Goal: Use online tool/utility

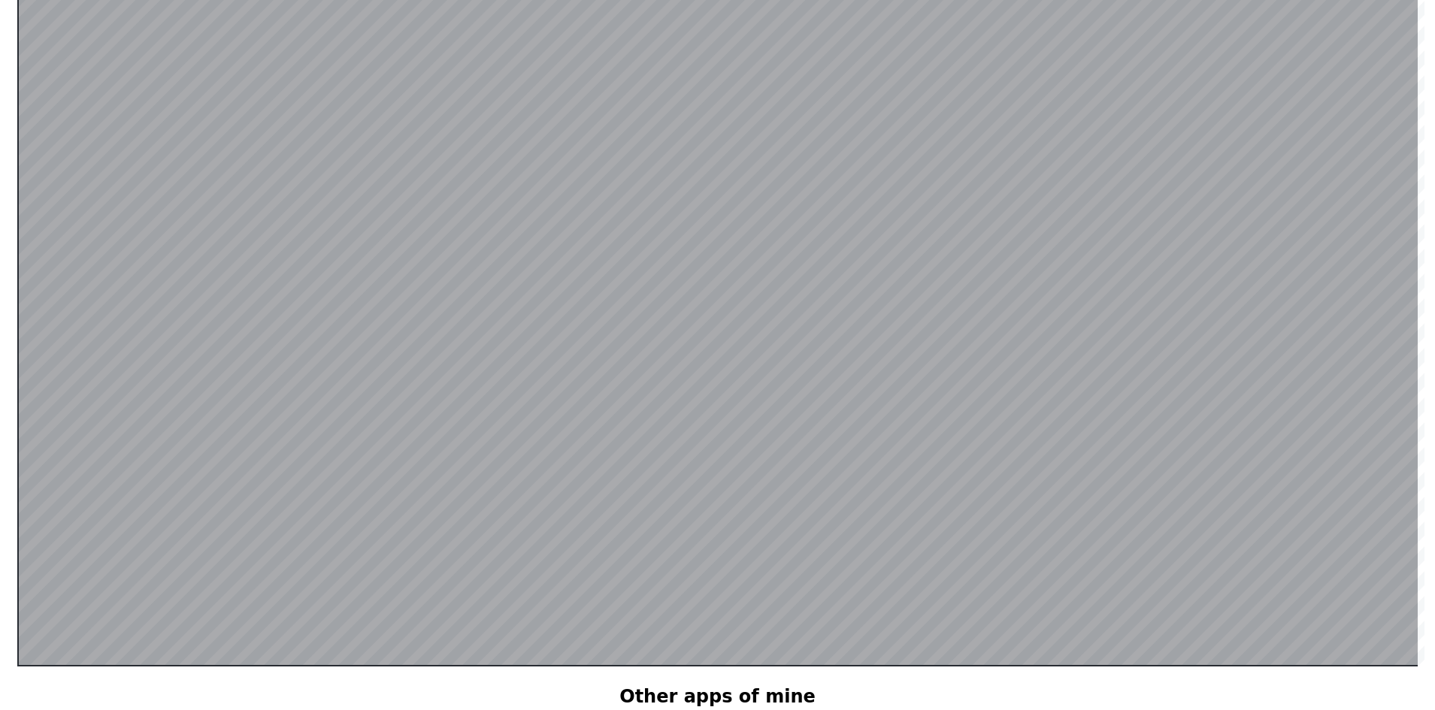
scroll to position [292, 0]
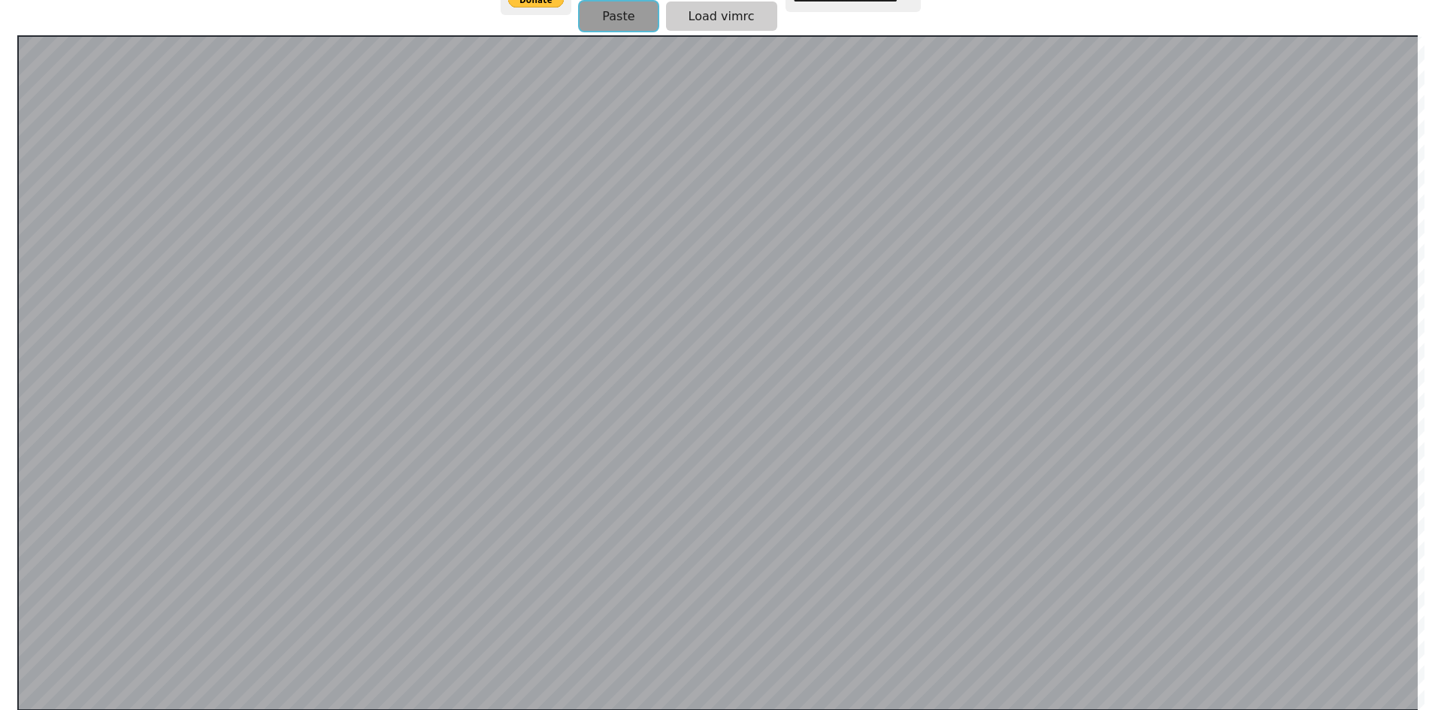
click at [615, 23] on button "Paste" at bounding box center [617, 16] width 77 height 29
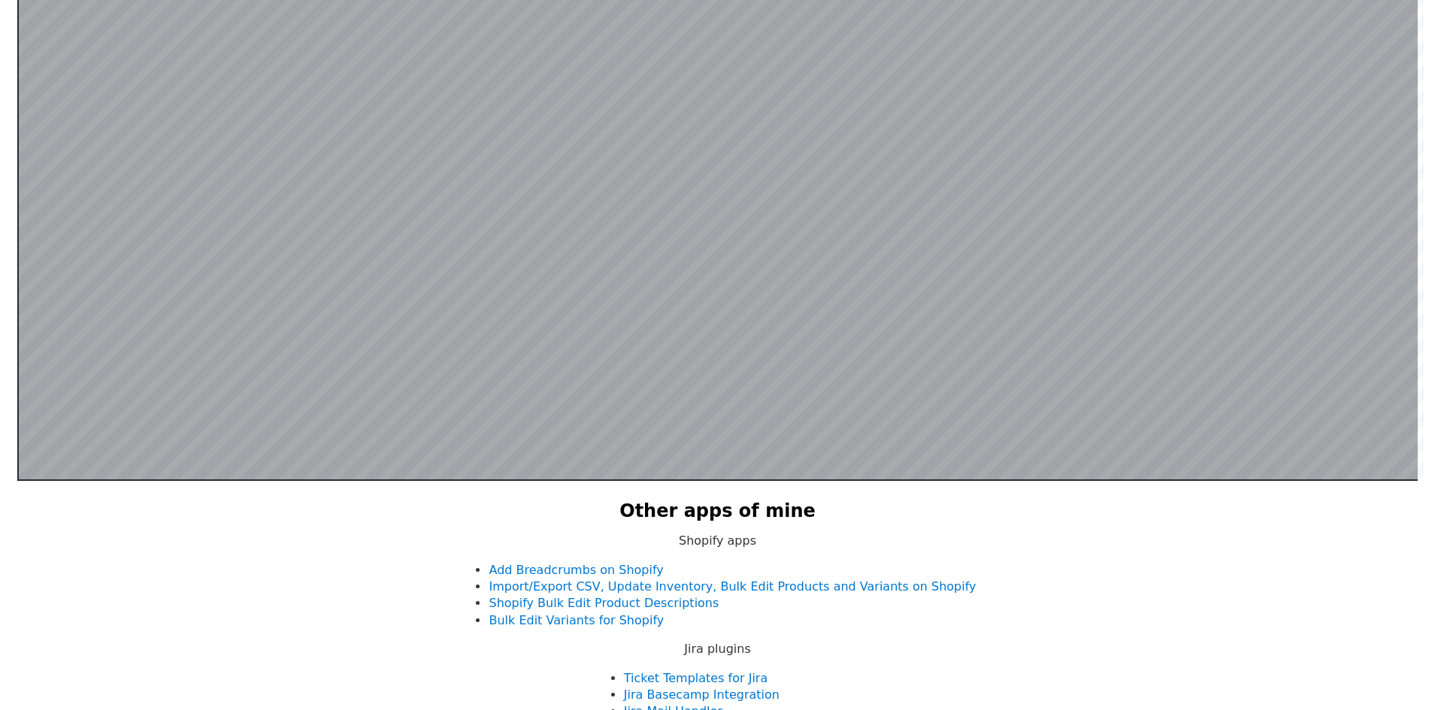
scroll to position [526, 0]
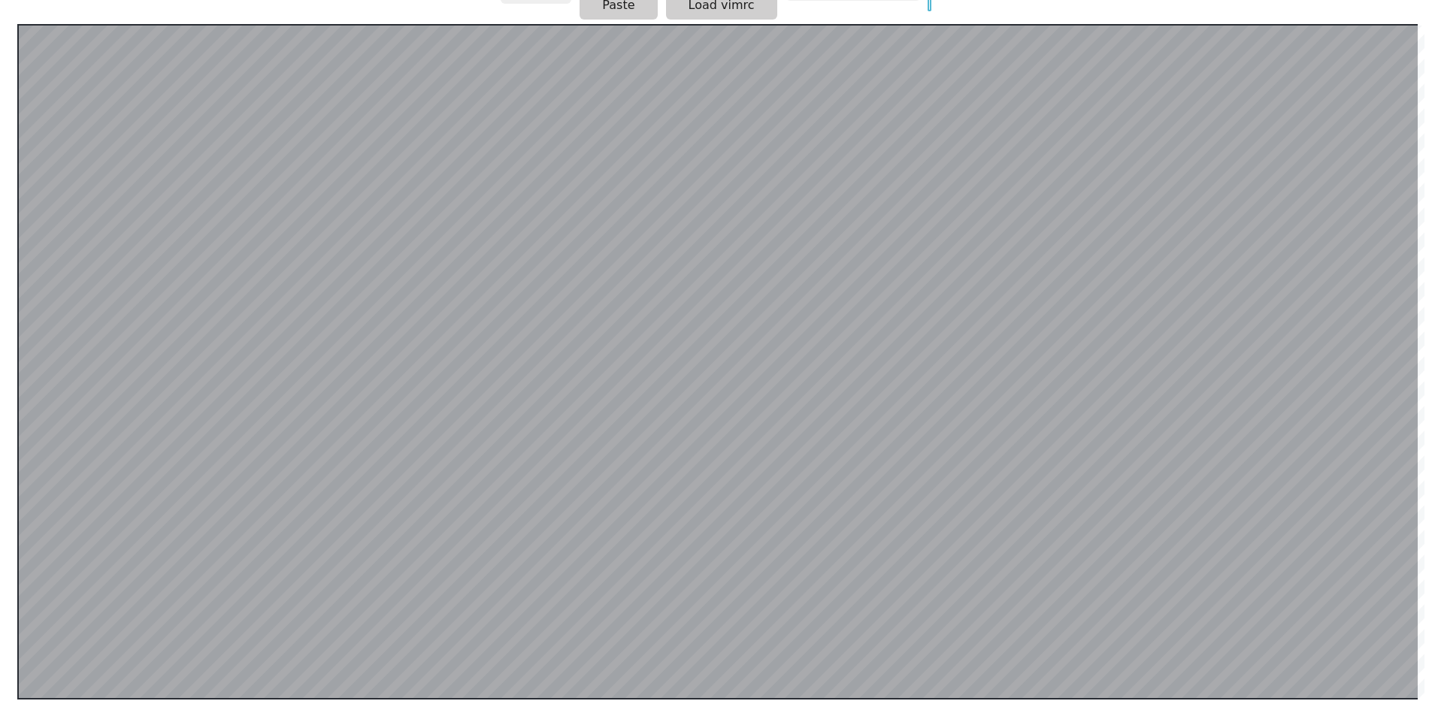
scroll to position [301, 0]
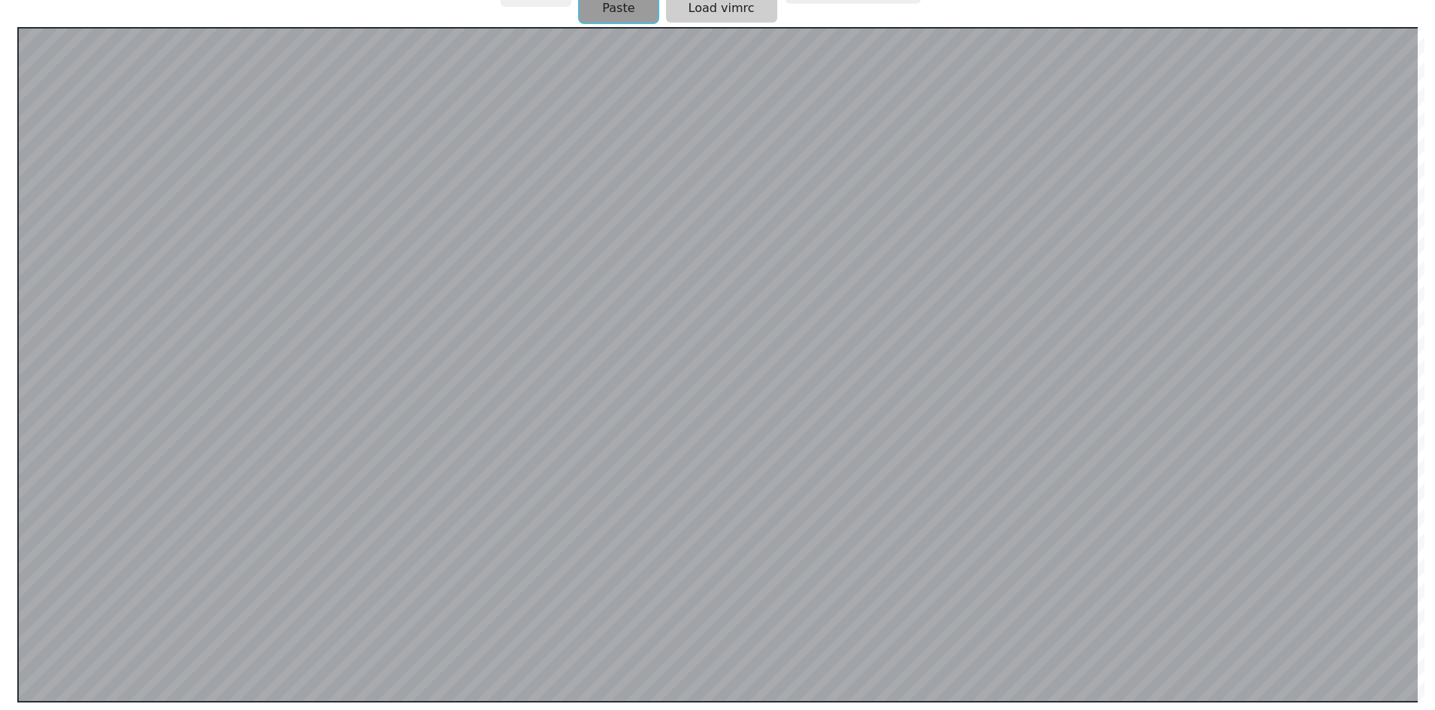
click at [604, 19] on button "Paste" at bounding box center [617, 7] width 77 height 29
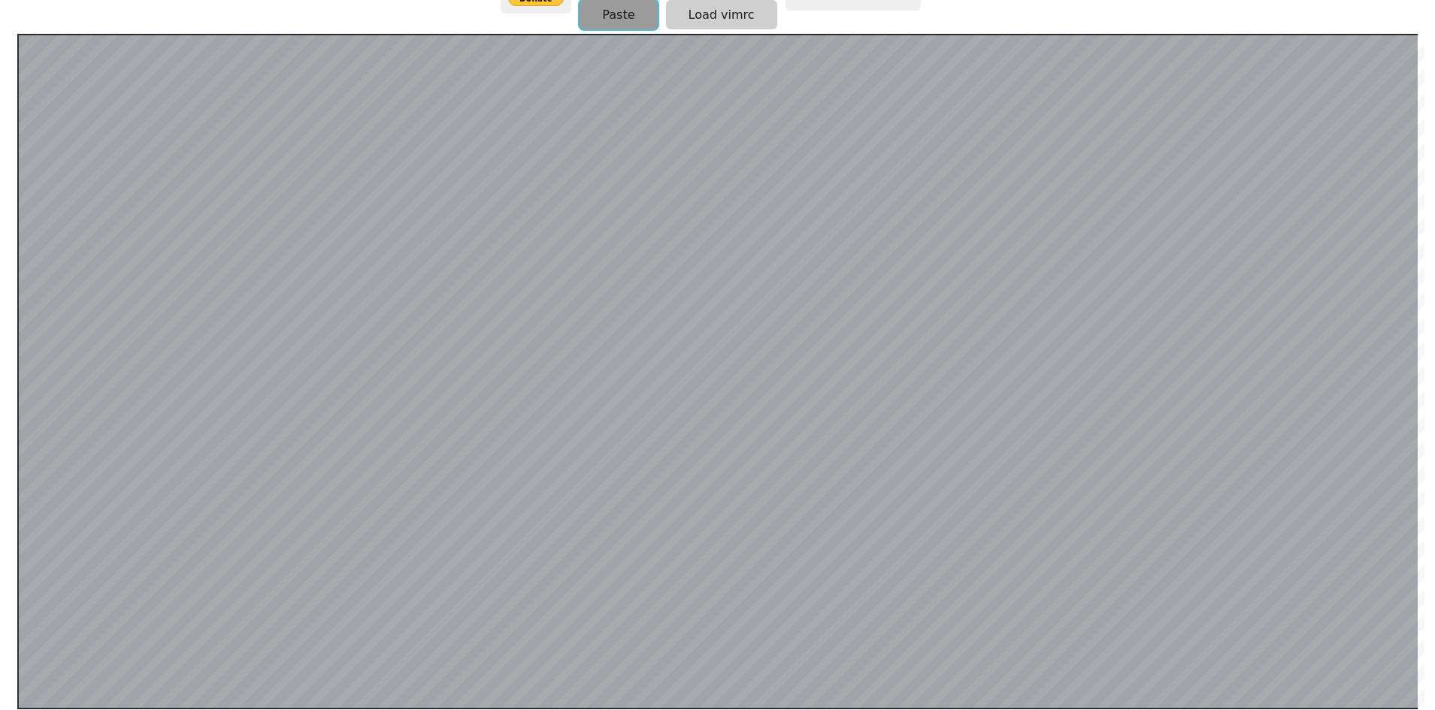
click at [603, 3] on button "Paste" at bounding box center [617, 14] width 77 height 29
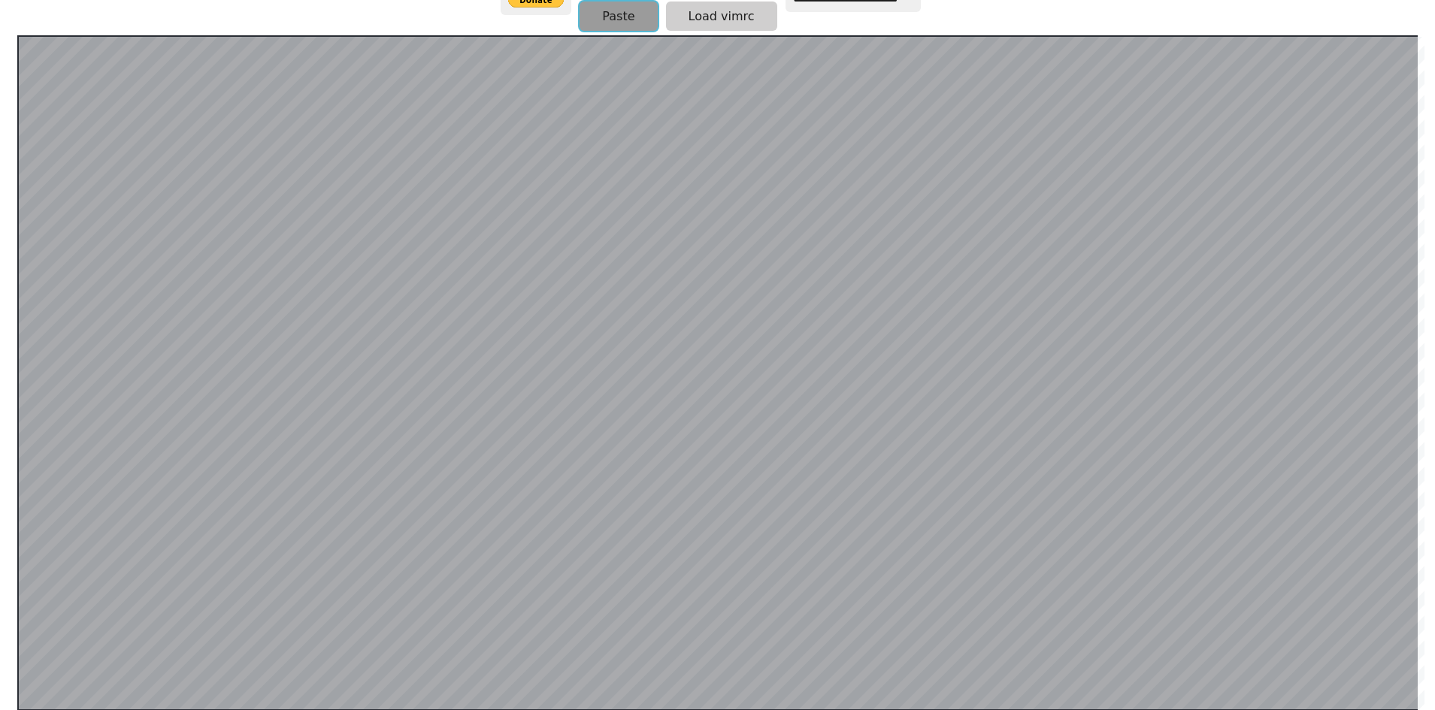
click at [612, 2] on button "Paste" at bounding box center [617, 16] width 77 height 29
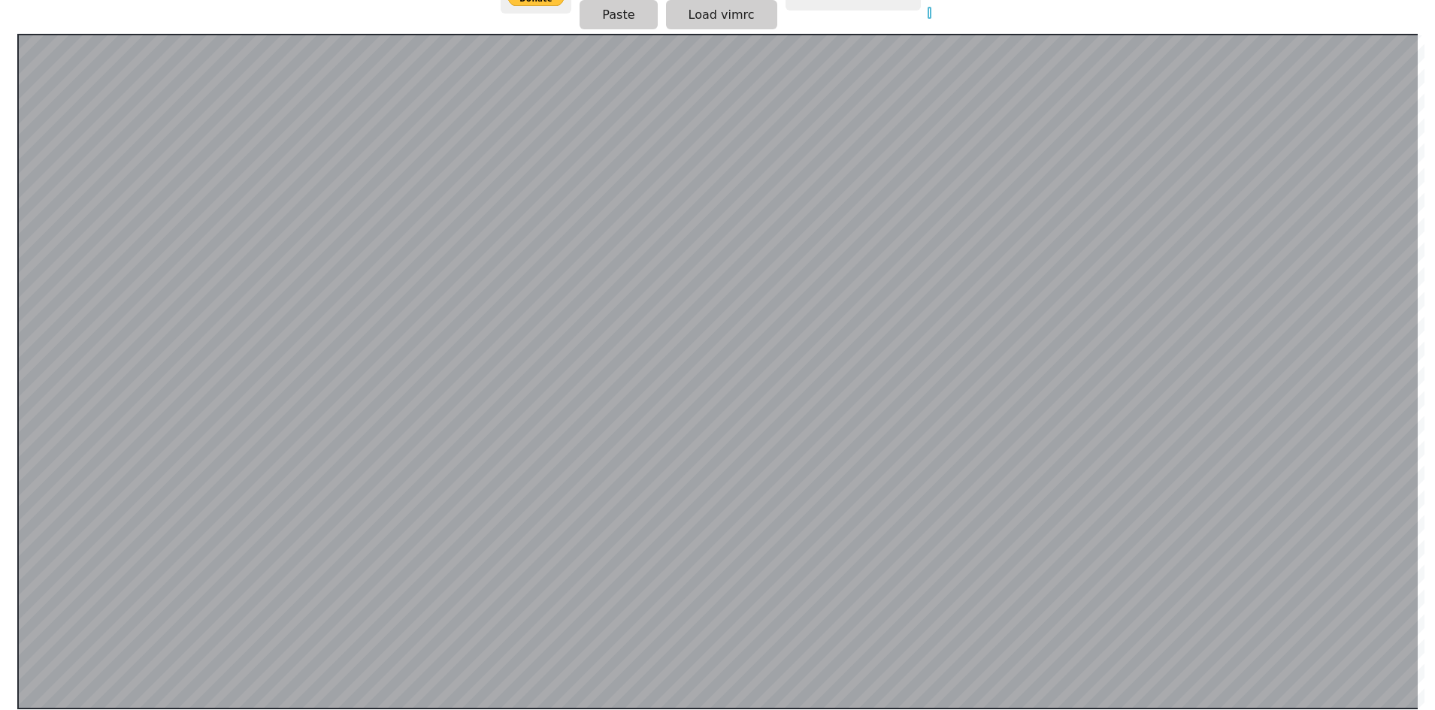
type input "*"
click at [590, 16] on button "Paste" at bounding box center [617, 14] width 77 height 29
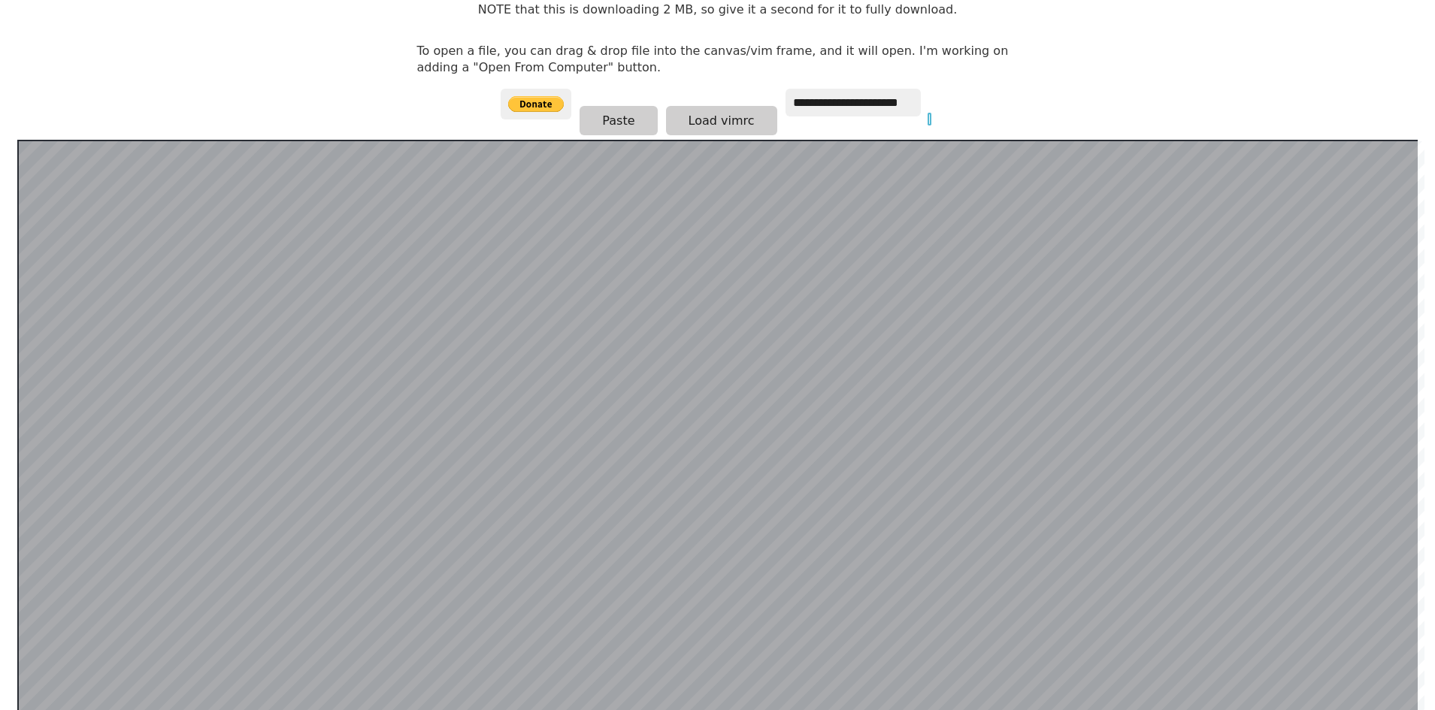
scroll to position [67, 0]
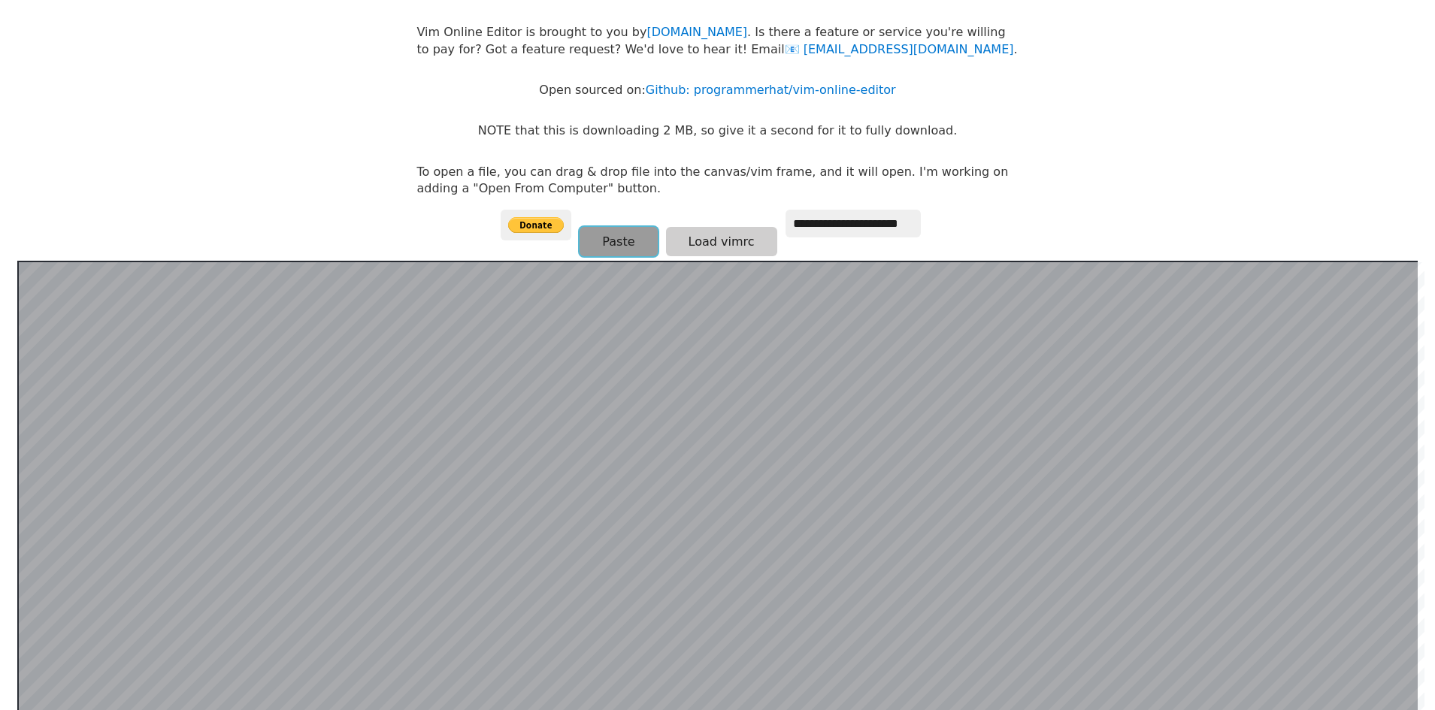
click at [604, 248] on button "Paste" at bounding box center [617, 241] width 77 height 29
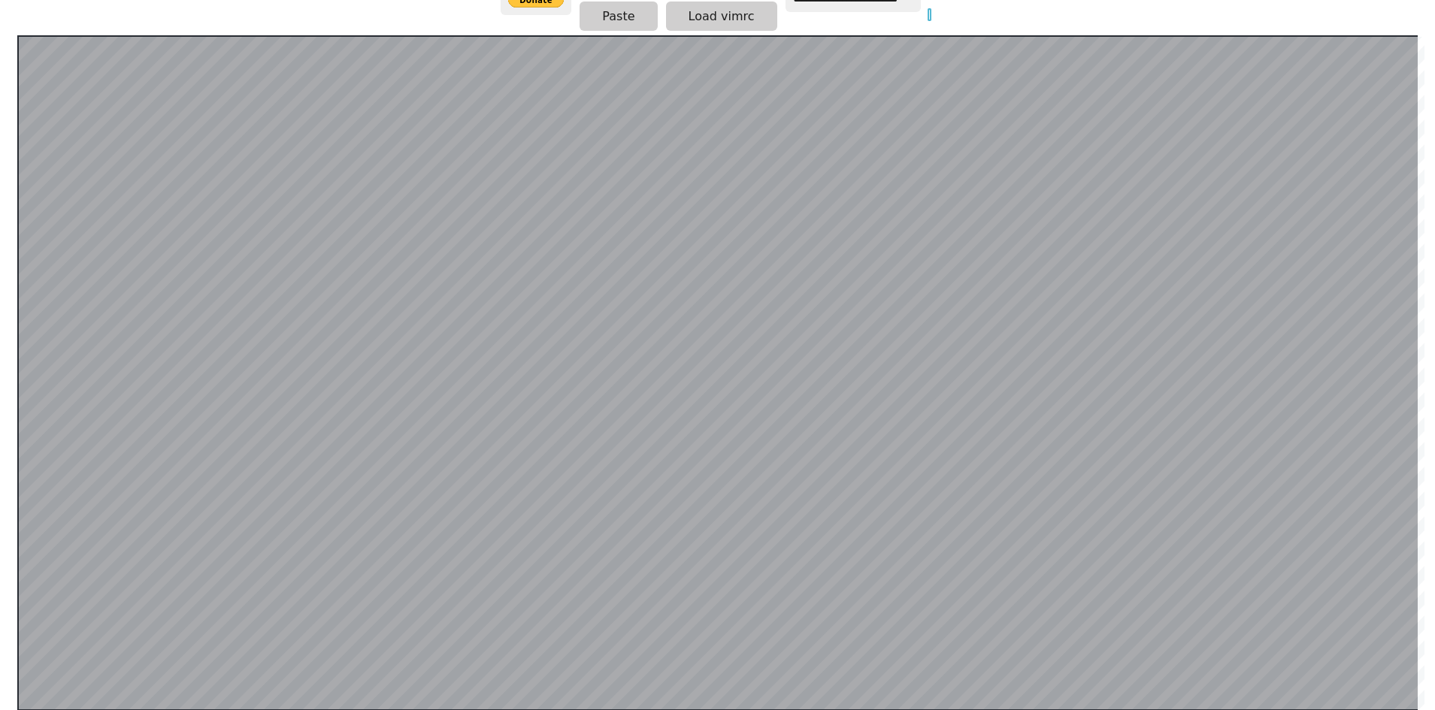
scroll to position [0, 8]
type input "**"
type input "*"
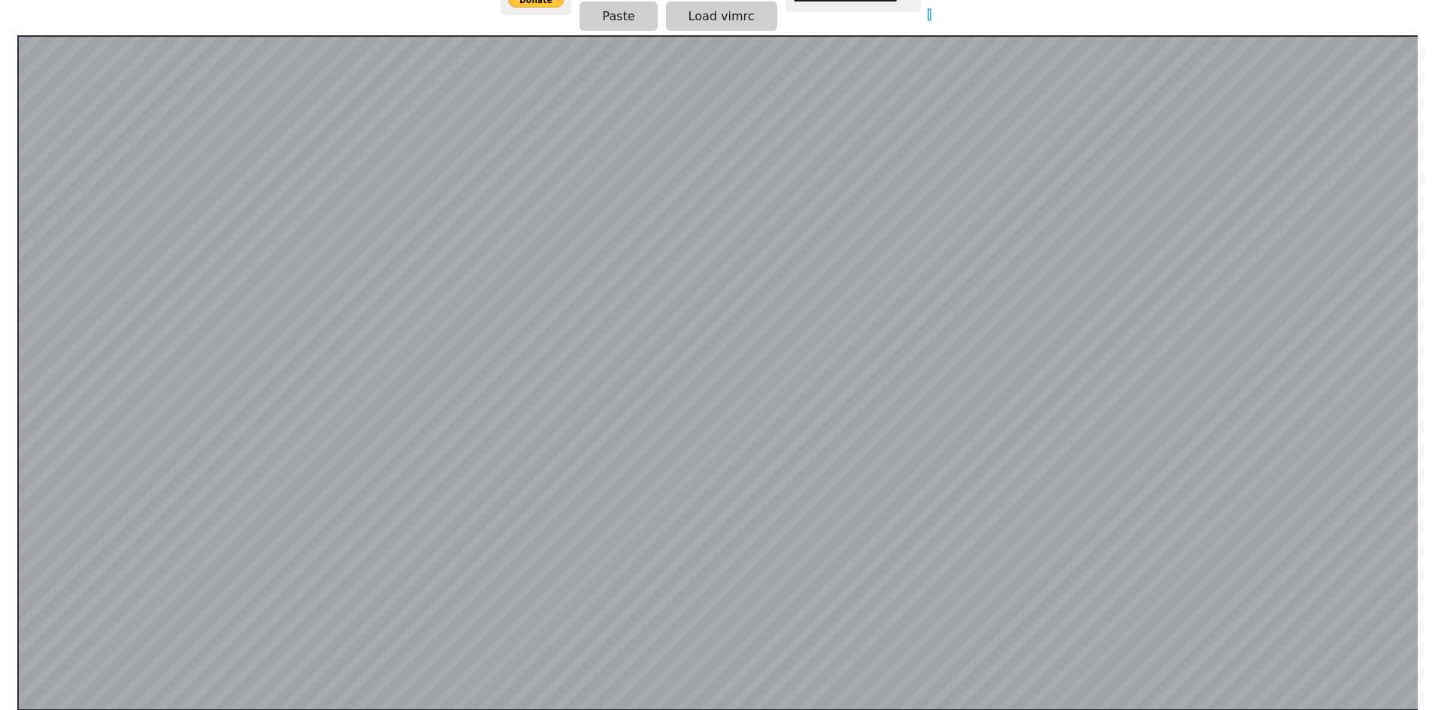
type input "*"
